Goal: Task Accomplishment & Management: Manage account settings

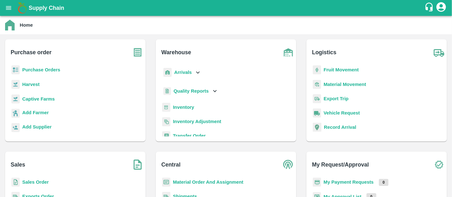
click at [187, 110] on p "Inventory" at bounding box center [183, 107] width 21 height 7
click at [178, 106] on b "Inventory" at bounding box center [183, 107] width 21 height 5
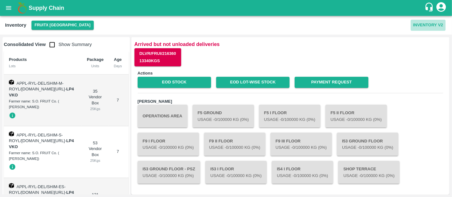
click at [427, 23] on button "Inventory V2" at bounding box center [428, 25] width 35 height 11
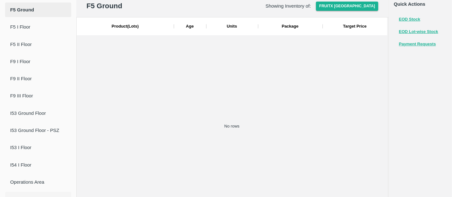
scroll to position [58, 0]
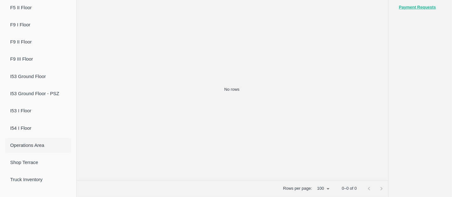
click at [31, 148] on span "Operations Area" at bounding box center [38, 145] width 56 height 7
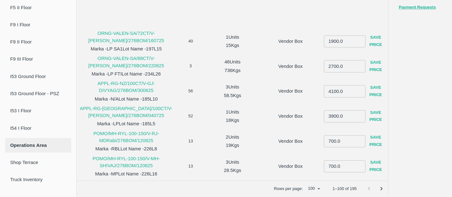
scroll to position [0, 0]
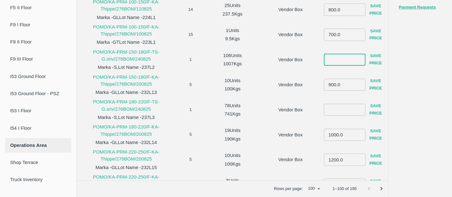
click at [337, 60] on input "number" at bounding box center [345, 60] width 42 height 12
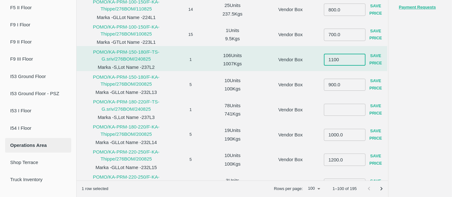
type input "1100"
click at [375, 63] on button "Save Price" at bounding box center [376, 60] width 20 height 18
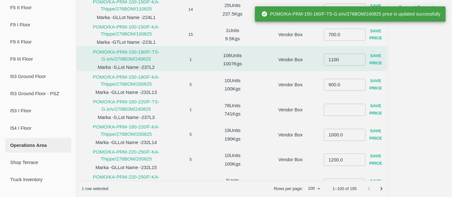
click at [375, 63] on button "Save Price" at bounding box center [376, 60] width 20 height 18
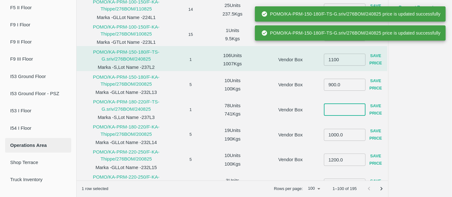
click at [347, 107] on input "number" at bounding box center [345, 110] width 42 height 12
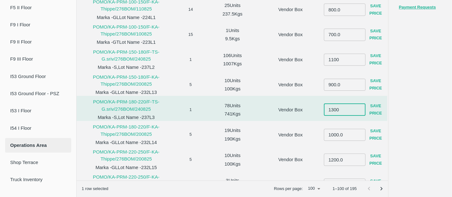
type input "1300"
click at [370, 113] on button "Save Price" at bounding box center [376, 110] width 20 height 18
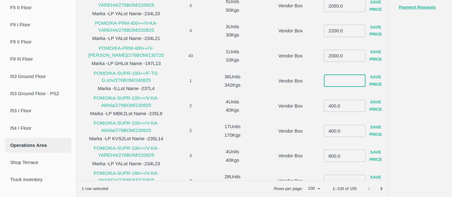
click at [337, 79] on input "number" at bounding box center [345, 81] width 42 height 12
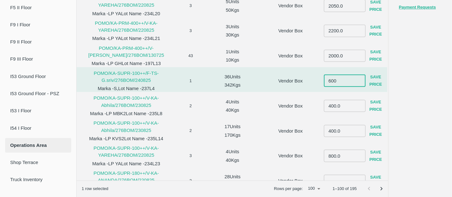
type input "600"
click at [369, 79] on button "Save Price" at bounding box center [376, 81] width 20 height 18
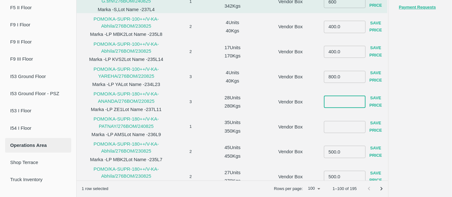
click at [340, 102] on input "number" at bounding box center [345, 102] width 42 height 12
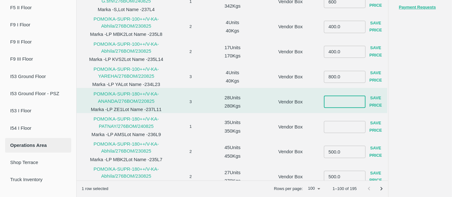
type input "8"
type input "700"
click at [375, 103] on button "Save Price" at bounding box center [376, 102] width 20 height 18
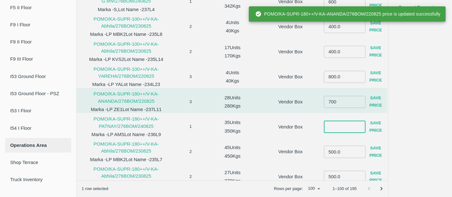
click at [345, 125] on input "number" at bounding box center [345, 127] width 42 height 12
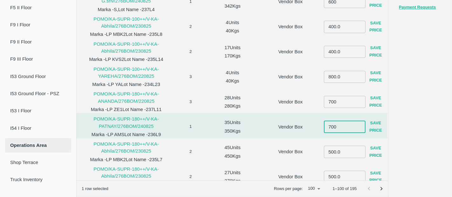
type input "700"
click at [375, 125] on button "Save Price" at bounding box center [376, 127] width 20 height 18
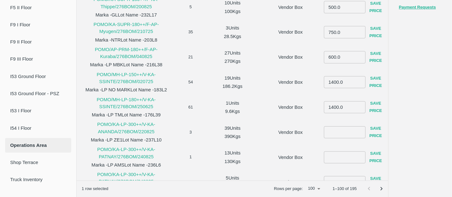
scroll to position [1514, 0]
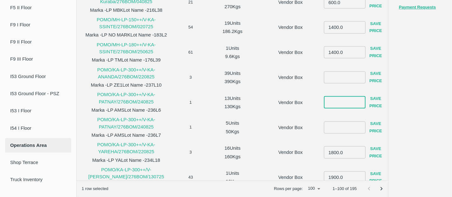
click at [333, 106] on input "number" at bounding box center [345, 102] width 42 height 12
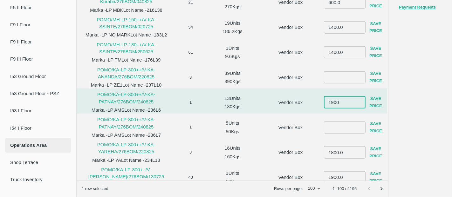
type input "1900"
click at [375, 105] on button "Save Price" at bounding box center [376, 102] width 20 height 18
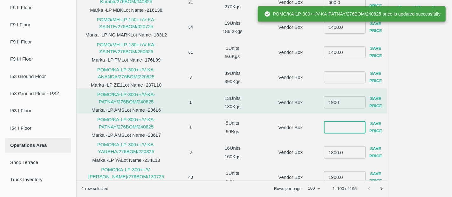
click at [346, 127] on input "number" at bounding box center [345, 127] width 42 height 12
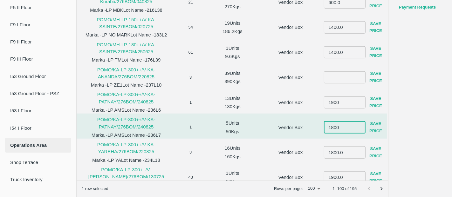
type input "1800"
click at [380, 127] on button "Save Price" at bounding box center [376, 128] width 20 height 18
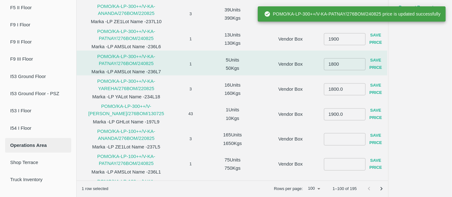
click at [337, 142] on input "number" at bounding box center [345, 140] width 42 height 12
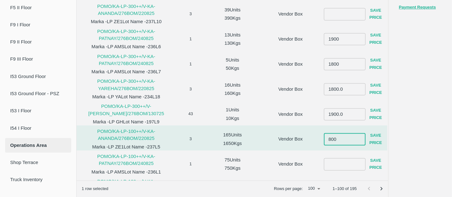
type input "800"
click at [382, 140] on button "Save Price" at bounding box center [376, 139] width 20 height 18
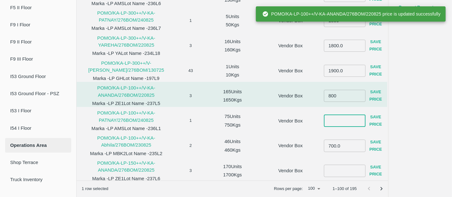
click at [334, 121] on input "number" at bounding box center [345, 121] width 42 height 12
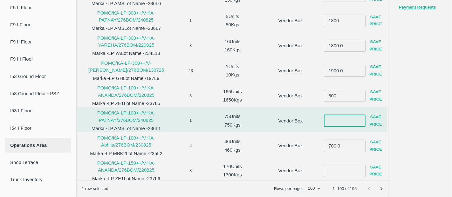
click at [334, 121] on input "number" at bounding box center [345, 121] width 42 height 12
type input "800"
click at [376, 122] on button "Save Price" at bounding box center [376, 121] width 20 height 18
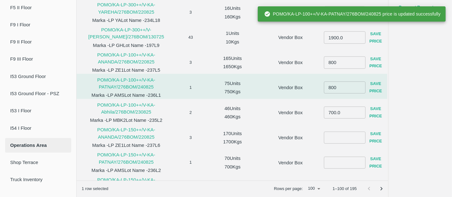
scroll to position [1558, 0]
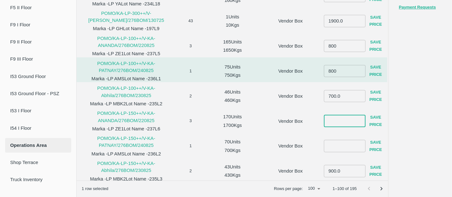
click at [342, 124] on input "number" at bounding box center [345, 121] width 42 height 12
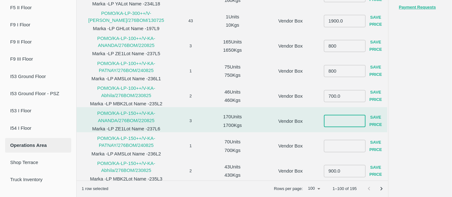
scroll to position [1582, 0]
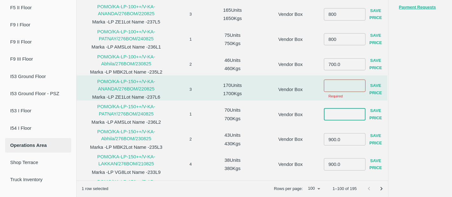
click at [327, 116] on input "number" at bounding box center [345, 114] width 42 height 12
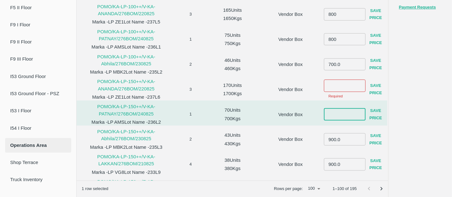
click at [327, 116] on input "number" at bounding box center [345, 114] width 42 height 12
click at [334, 86] on input "number" at bounding box center [345, 86] width 42 height 12
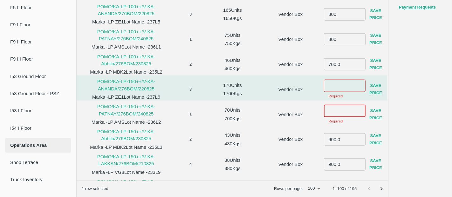
click at [340, 112] on input "number" at bounding box center [345, 111] width 42 height 12
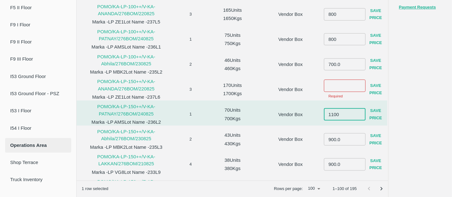
type input "1100"
click at [377, 112] on button "Save Price" at bounding box center [376, 115] width 20 height 18
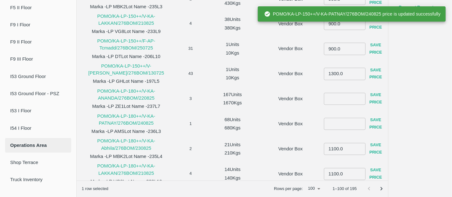
scroll to position [1728, 0]
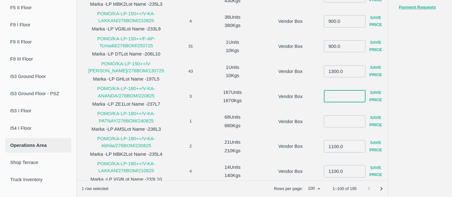
click at [338, 92] on input "number" at bounding box center [345, 96] width 42 height 12
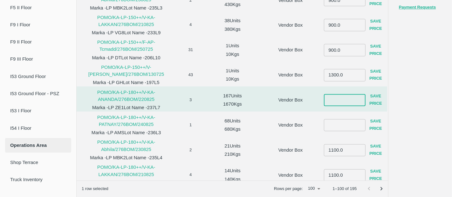
scroll to position [1725, 0]
click at [331, 100] on input "number" at bounding box center [345, 99] width 42 height 12
type input "1300"
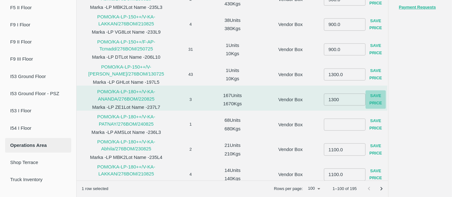
click at [378, 104] on button "Save Price" at bounding box center [376, 100] width 20 height 18
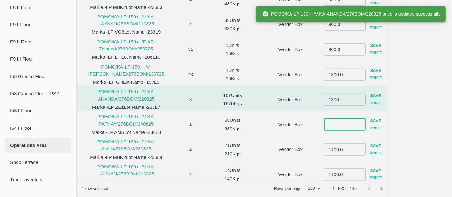
click at [343, 122] on input "number" at bounding box center [345, 125] width 42 height 12
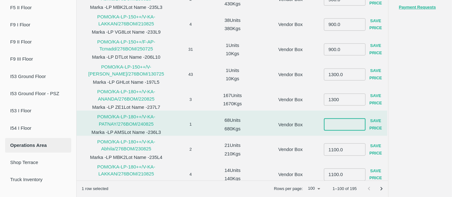
type input "-2"
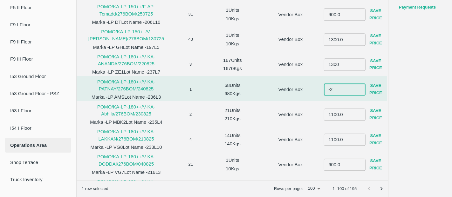
scroll to position [1757, 0]
click at [338, 83] on input "number" at bounding box center [345, 86] width 42 height 12
type input "1300"
click at [378, 92] on button "Save Price" at bounding box center [376, 89] width 20 height 18
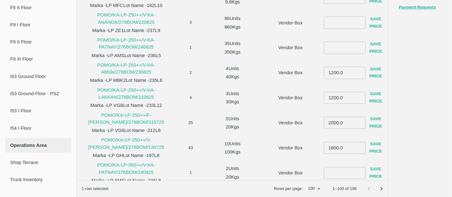
scroll to position [1909, 0]
click at [339, 24] on input "number" at bounding box center [345, 23] width 42 height 12
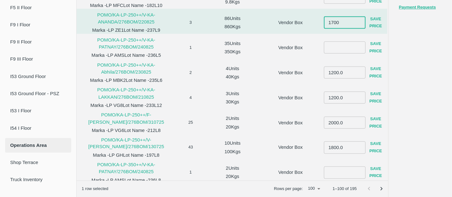
type input "1700"
click at [369, 25] on button "Save Price" at bounding box center [376, 22] width 20 height 18
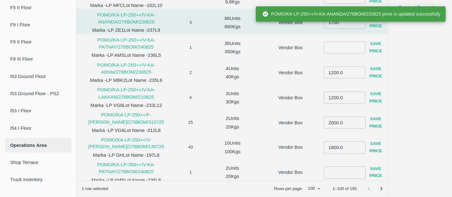
click at [350, 40] on div "​ Save Price" at bounding box center [355, 47] width 62 height 23
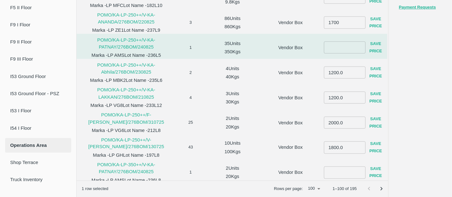
click at [347, 45] on input "number" at bounding box center [345, 48] width 42 height 12
type input "1700"
click at [374, 46] on button "Save Price" at bounding box center [376, 47] width 20 height 18
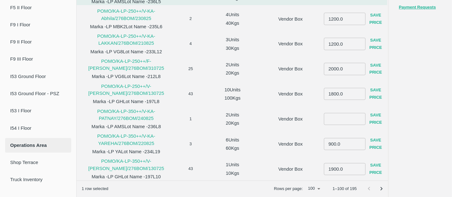
scroll to position [1958, 0]
click at [335, 124] on input "number" at bounding box center [345, 119] width 42 height 12
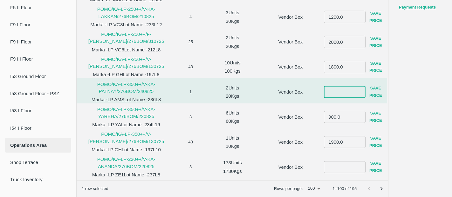
scroll to position [1986, 0]
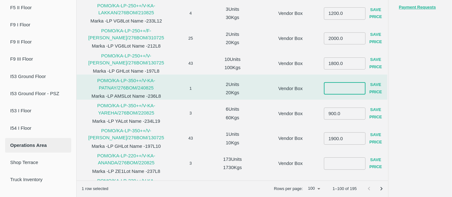
click at [336, 88] on input "number" at bounding box center [345, 89] width 42 height 12
type input "1800"
click at [372, 91] on button "Save Price" at bounding box center [376, 88] width 20 height 18
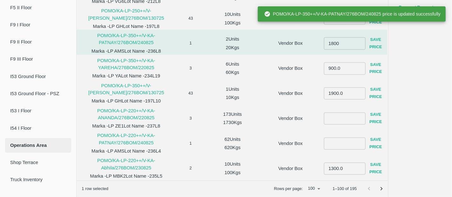
scroll to position [2028, 0]
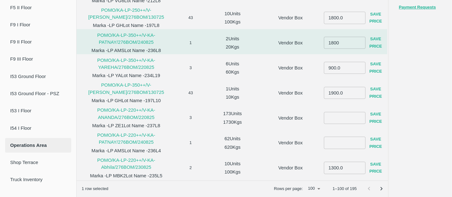
click at [345, 113] on input "number" at bounding box center [345, 118] width 42 height 12
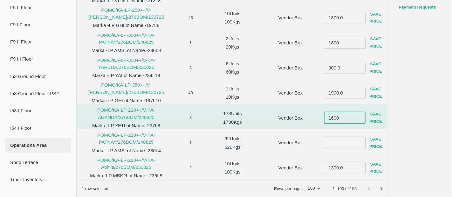
type input "1600"
click at [378, 123] on button "Save Price" at bounding box center [376, 118] width 20 height 18
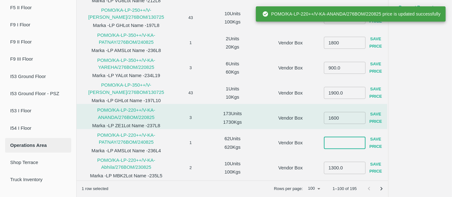
click at [341, 141] on input "number" at bounding box center [345, 143] width 42 height 12
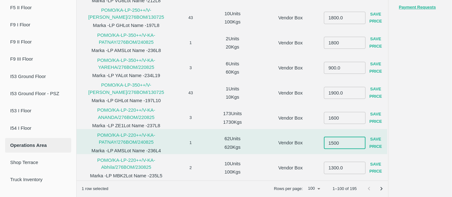
type input "1500"
click at [379, 138] on button "Save Price" at bounding box center [376, 143] width 20 height 18
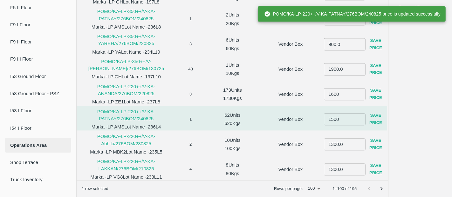
scroll to position [60, 0]
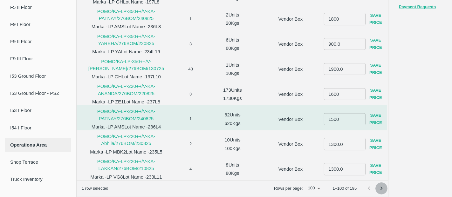
click at [381, 187] on icon "Go to next page" at bounding box center [382, 188] width 2 height 3
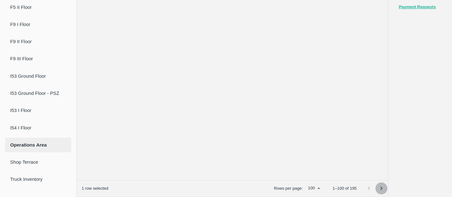
scroll to position [0, 0]
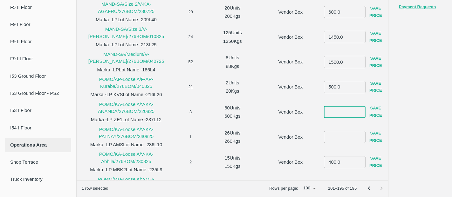
click at [338, 111] on input "number" at bounding box center [345, 112] width 42 height 12
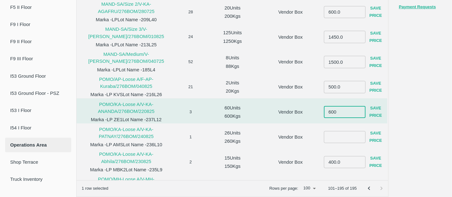
type input "600"
click at [374, 108] on button "Save Price" at bounding box center [376, 112] width 20 height 18
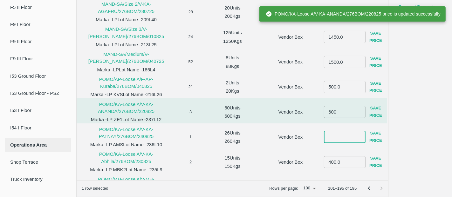
click at [331, 134] on input "number" at bounding box center [345, 137] width 42 height 12
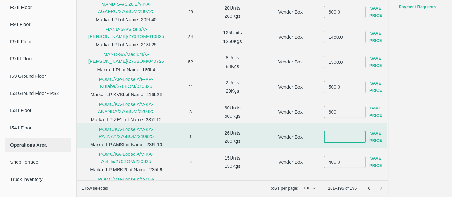
type input "6"
type input "550"
click at [381, 134] on button "Save Price" at bounding box center [376, 137] width 20 height 18
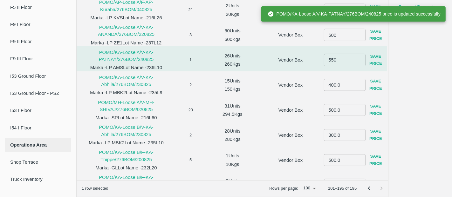
scroll to position [74, 0]
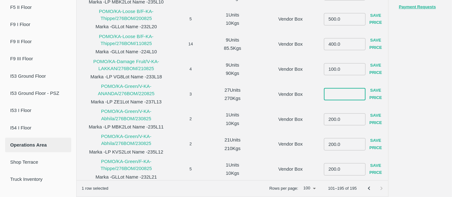
click at [339, 92] on input "number" at bounding box center [345, 94] width 42 height 12
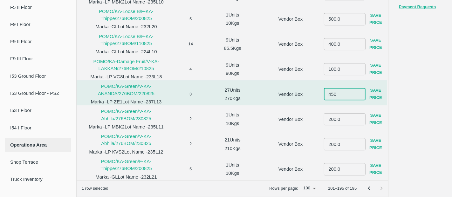
type input "450"
click at [376, 91] on button "Save Price" at bounding box center [376, 94] width 20 height 18
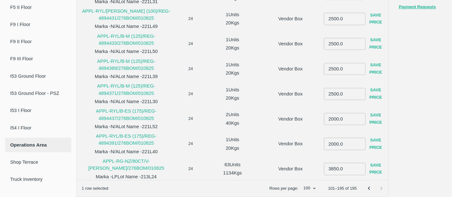
click at [366, 187] on icon "Go to previous page" at bounding box center [369, 188] width 7 height 7
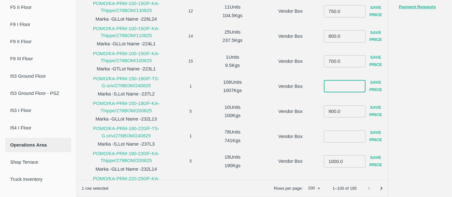
click at [342, 84] on input "number" at bounding box center [345, 87] width 42 height 12
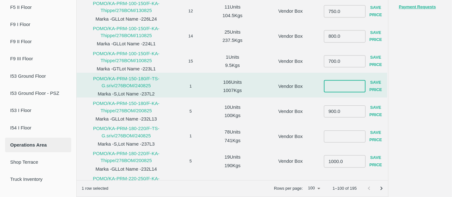
click at [342, 84] on input "number" at bounding box center [345, 87] width 42 height 12
type input "1100"
click at [370, 84] on button "Save Price" at bounding box center [376, 87] width 20 height 18
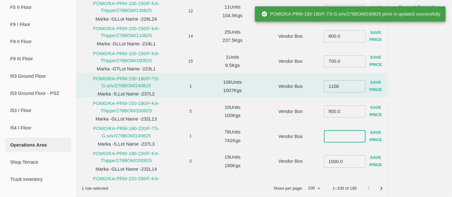
click at [337, 134] on input "number" at bounding box center [345, 137] width 42 height 12
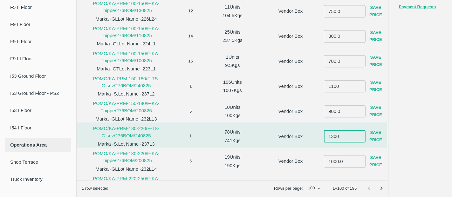
type input "1300"
click at [375, 136] on button "Save Price" at bounding box center [376, 137] width 20 height 18
